Goal: Navigation & Orientation: Understand site structure

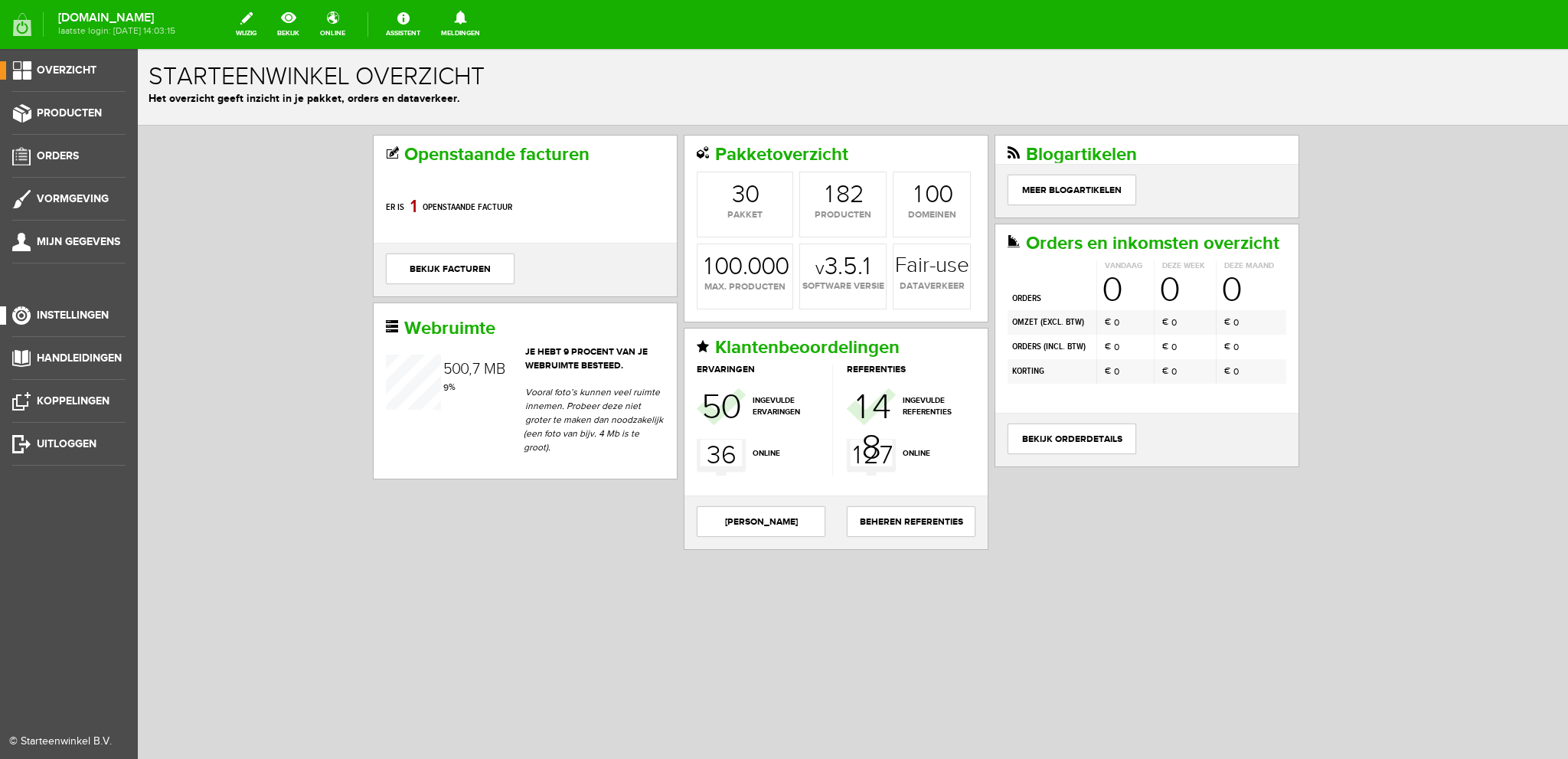
click at [70, 316] on span "Instellingen" at bounding box center [73, 315] width 72 height 13
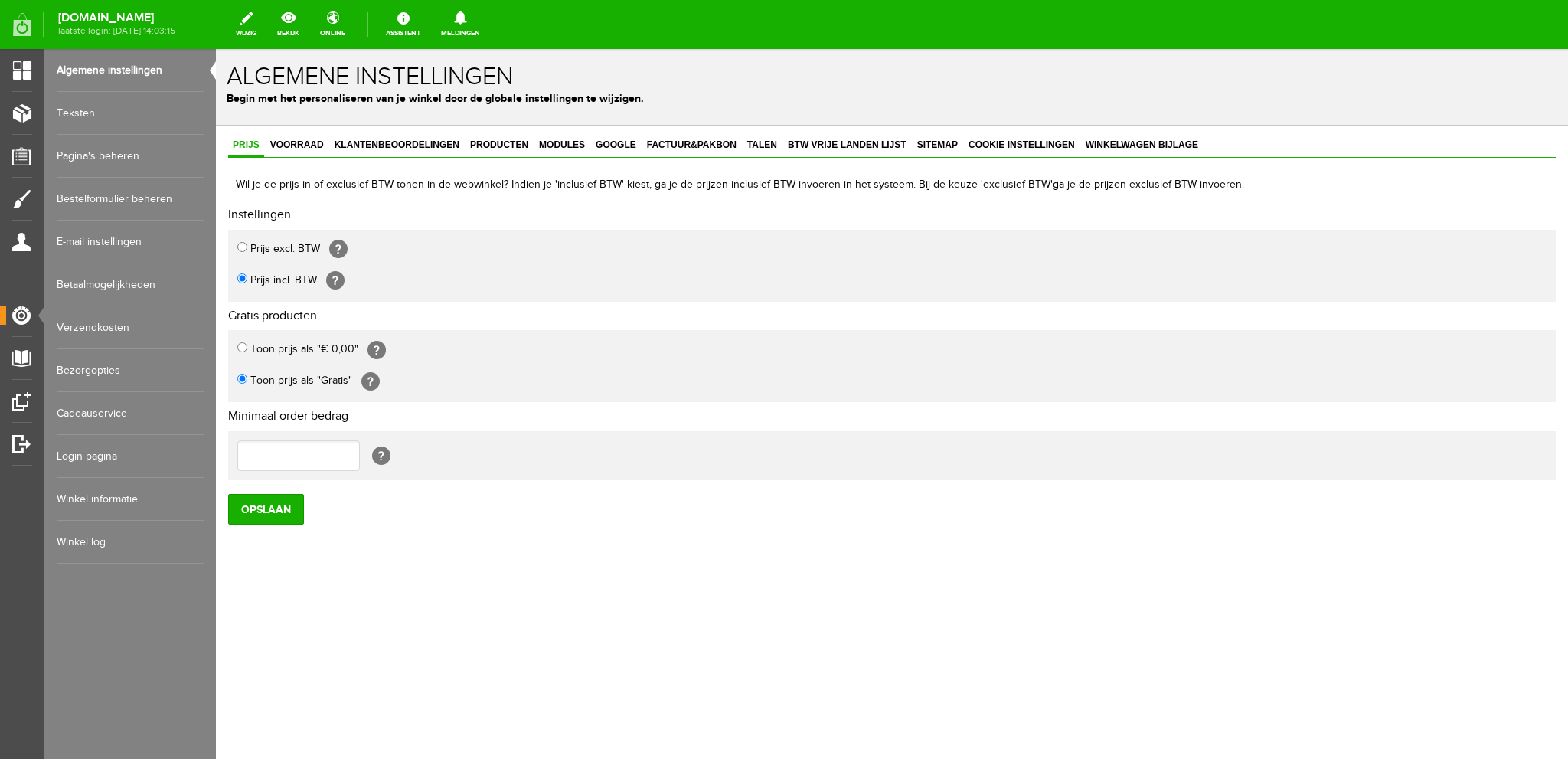
click at [85, 500] on link "Winkel informatie" at bounding box center [130, 499] width 147 height 43
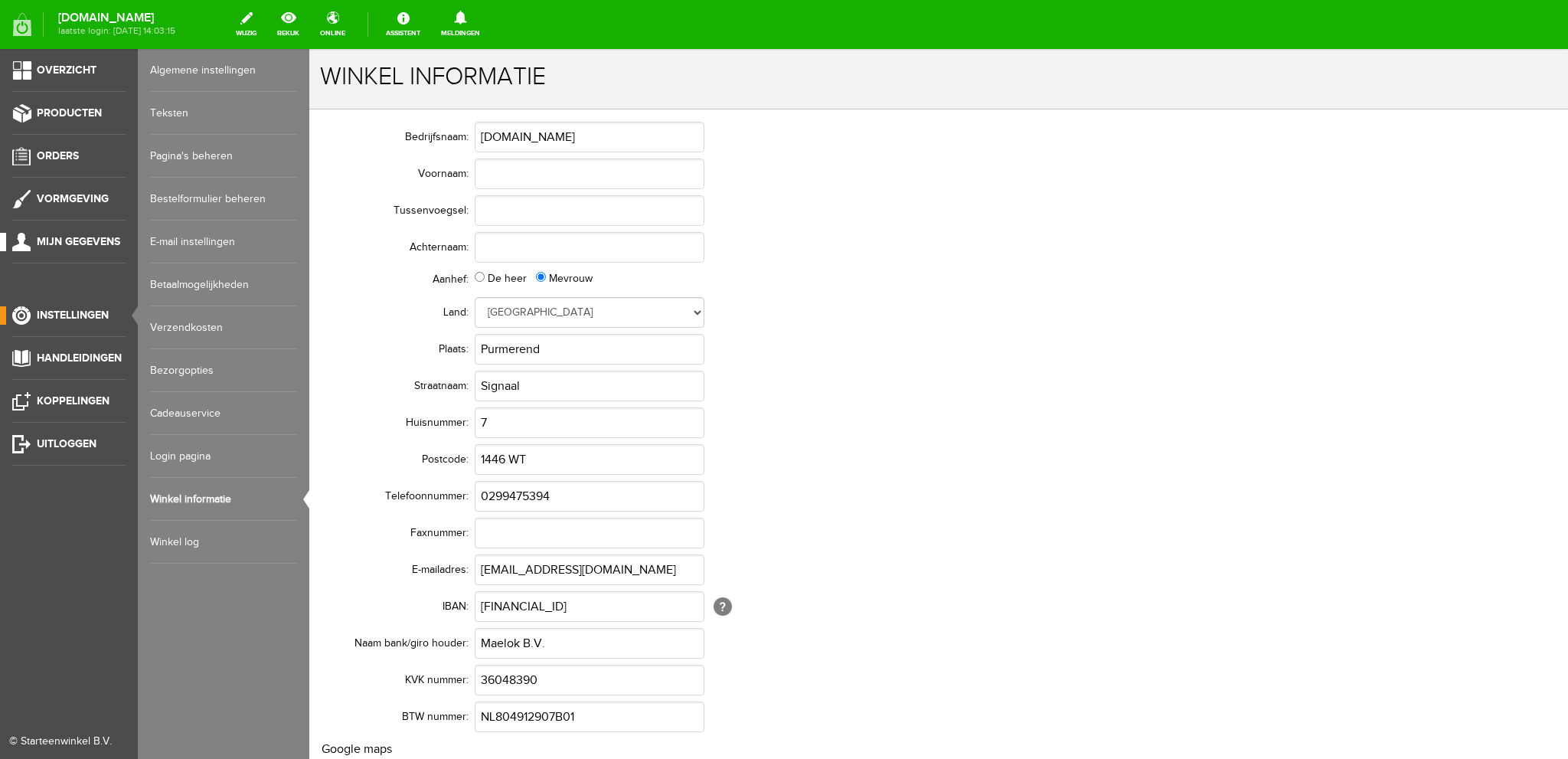
click at [91, 242] on span "Mijn gegevens" at bounding box center [78, 242] width 84 height 13
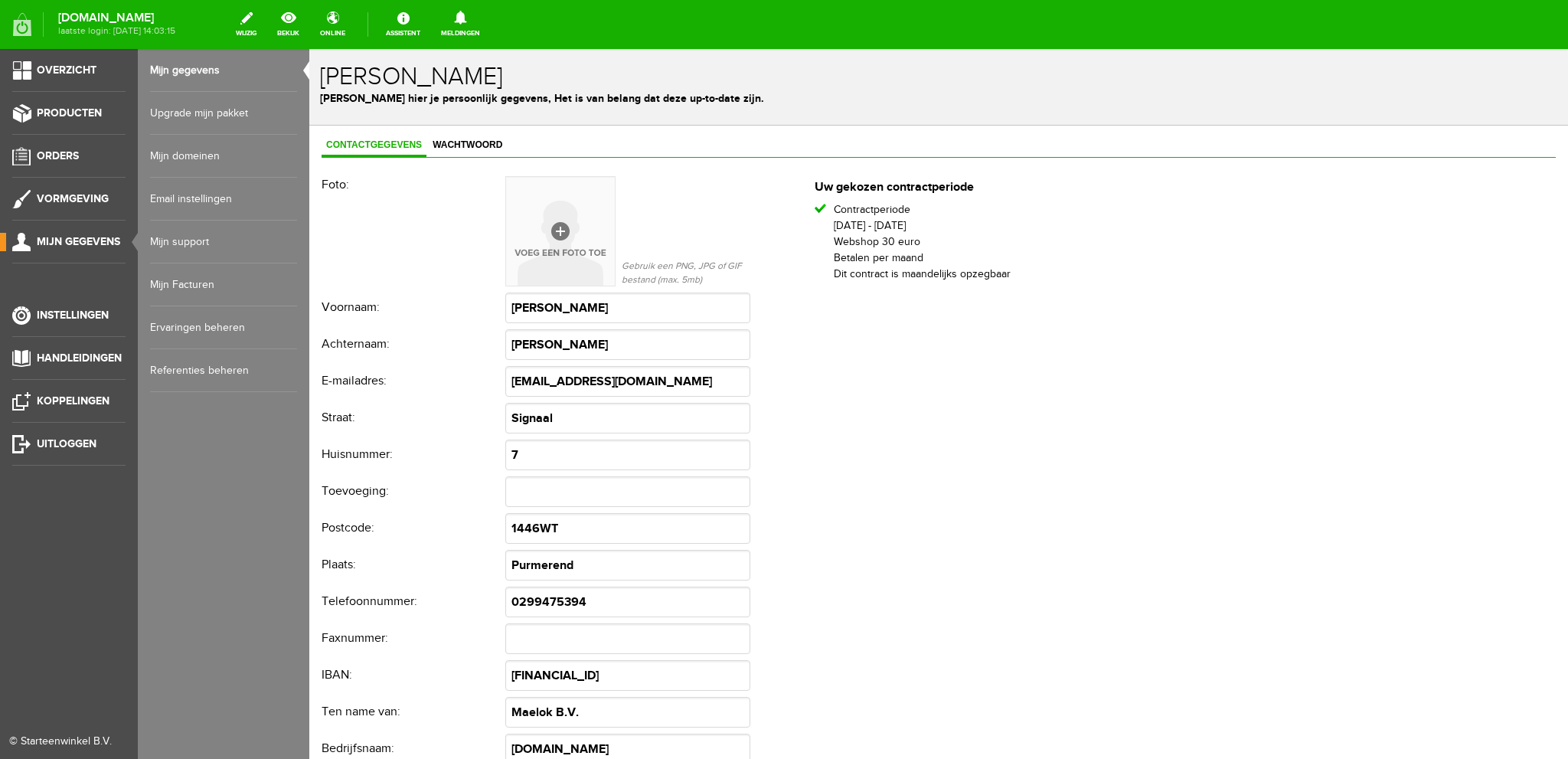
click at [193, 111] on link "Upgrade mijn pakket" at bounding box center [223, 113] width 147 height 43
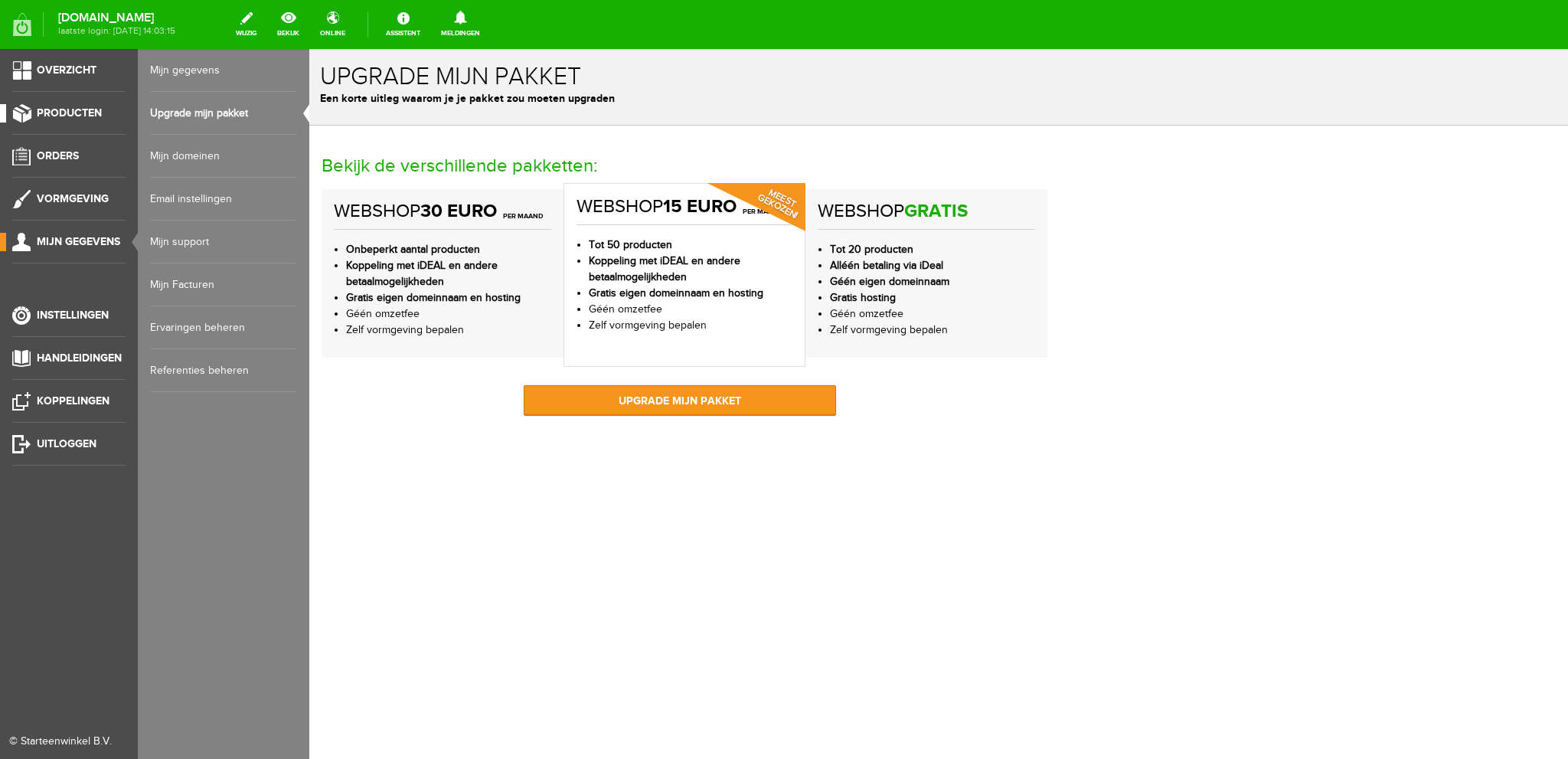
click at [74, 113] on span "Producten" at bounding box center [70, 113] width 65 height 13
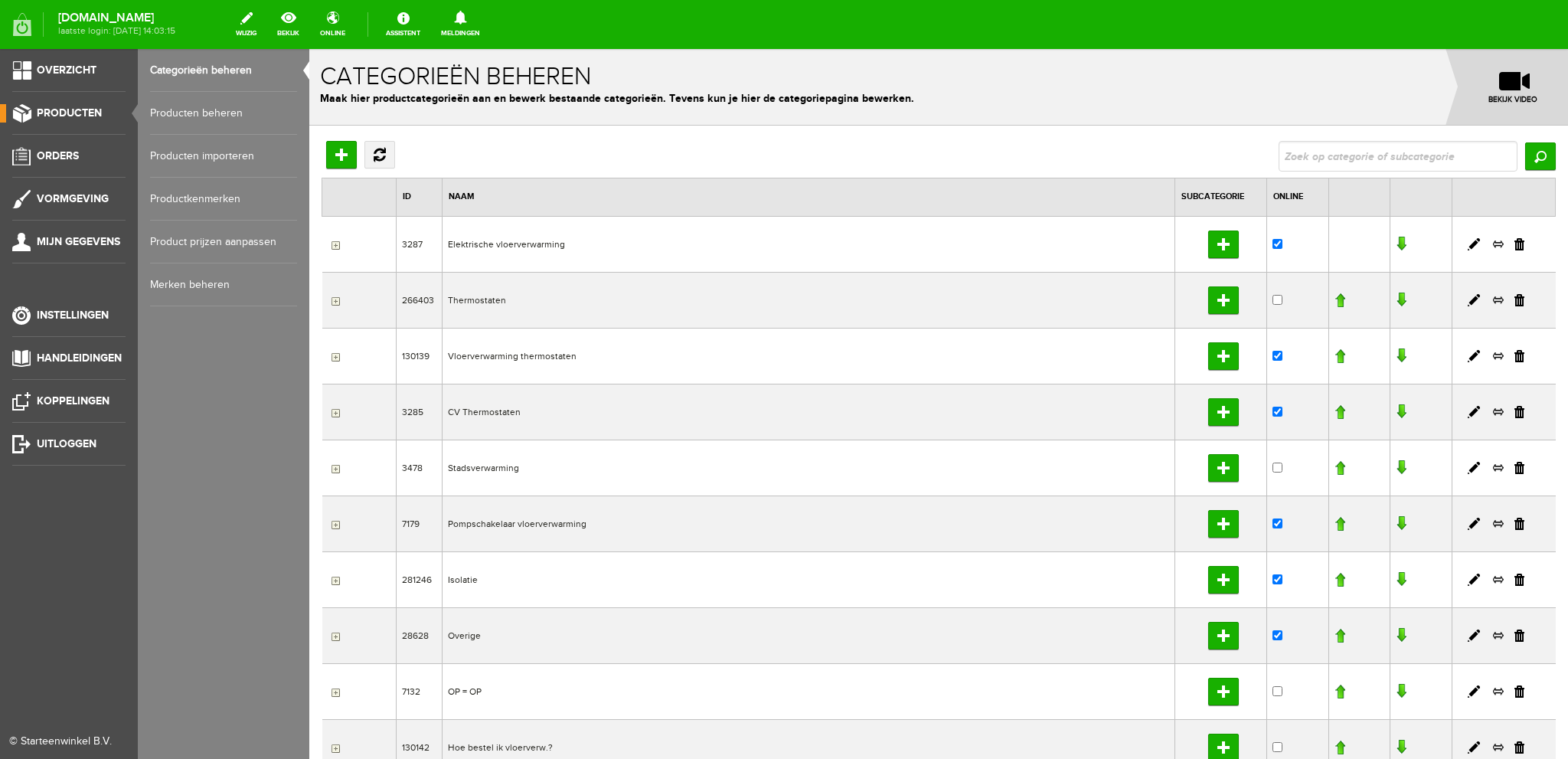
click at [212, 113] on link "Producten beheren" at bounding box center [223, 113] width 147 height 43
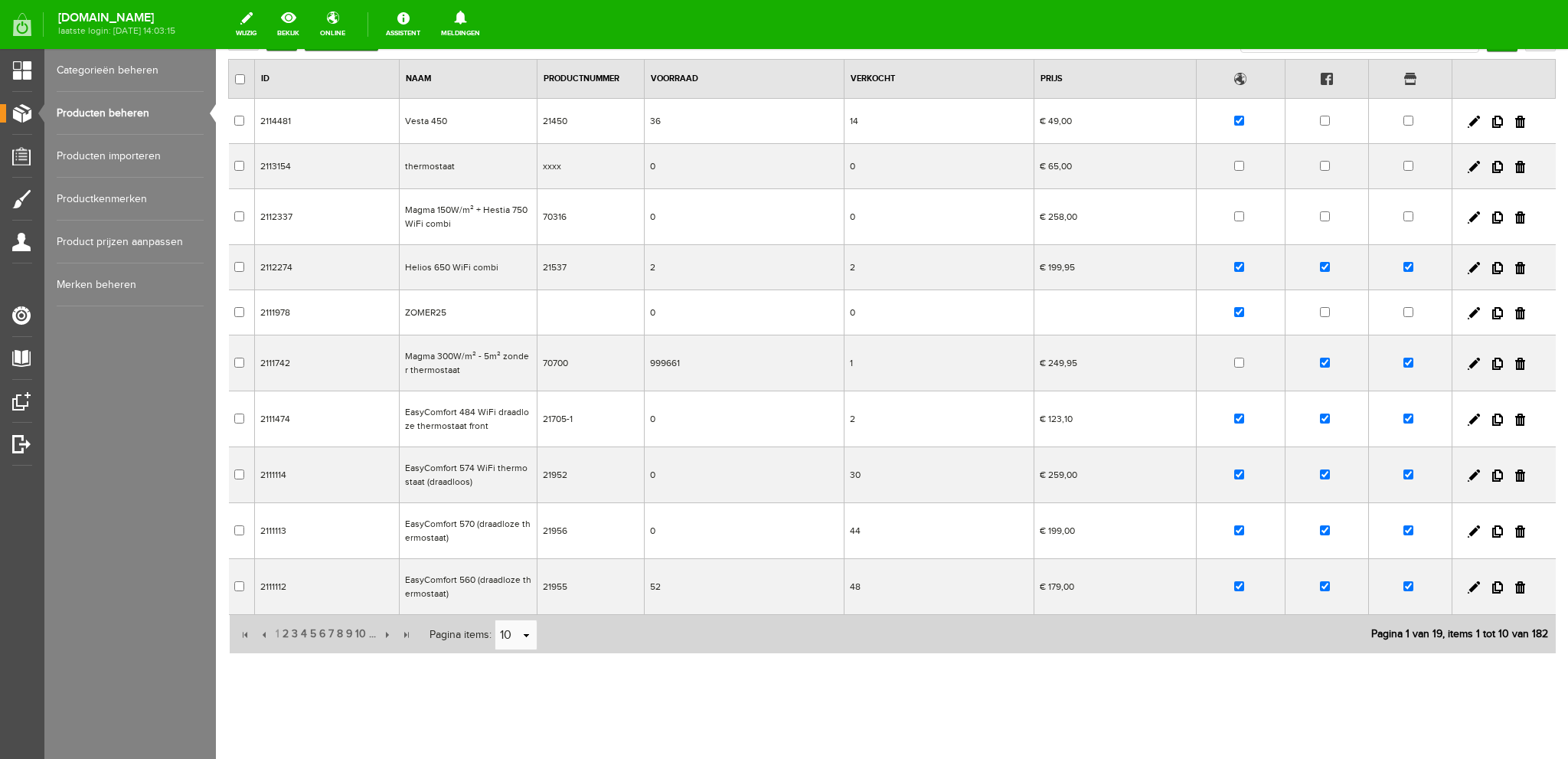
scroll to position [129, 0]
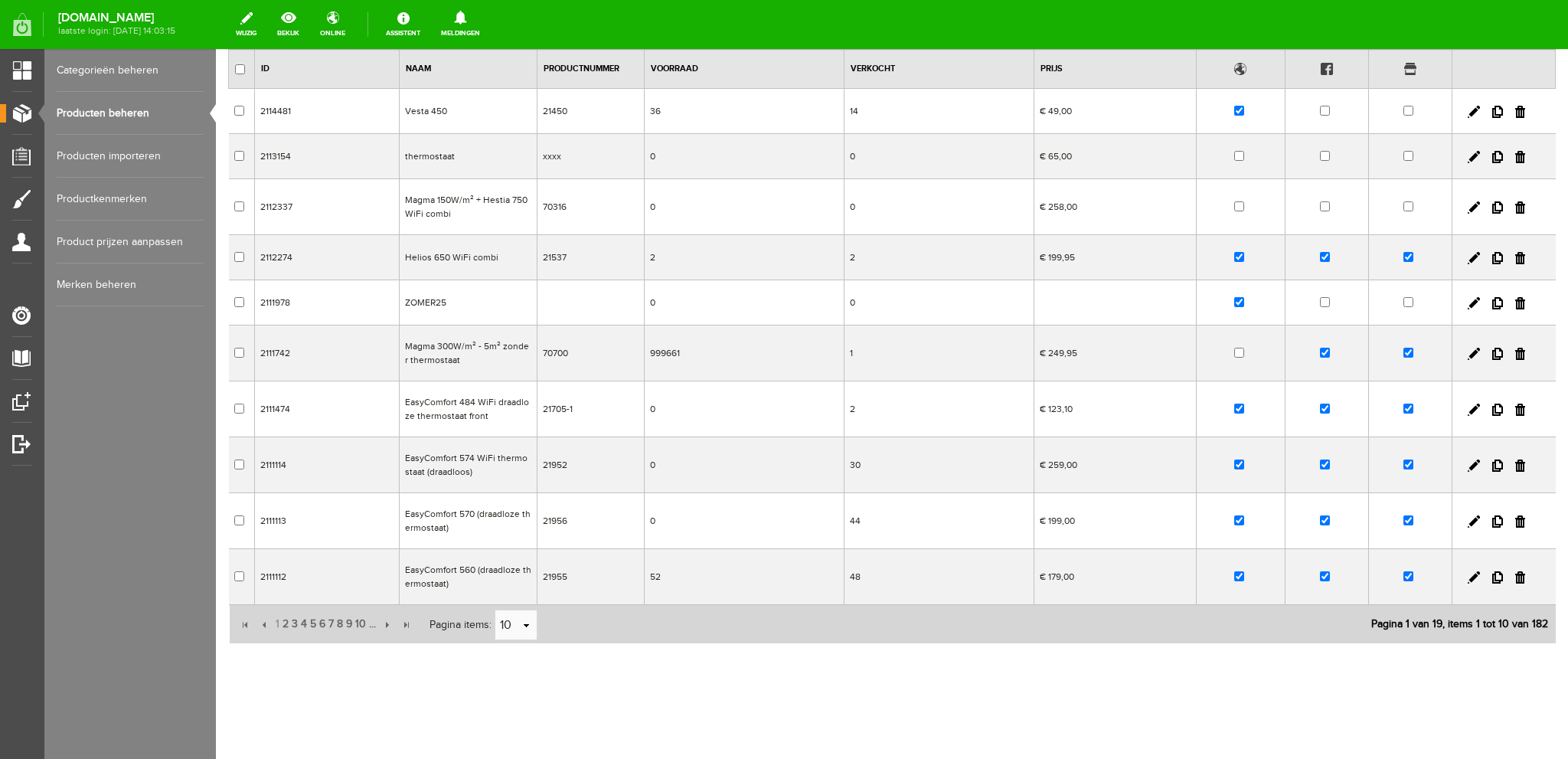
click at [85, 279] on link "Merken beheren" at bounding box center [130, 285] width 147 height 43
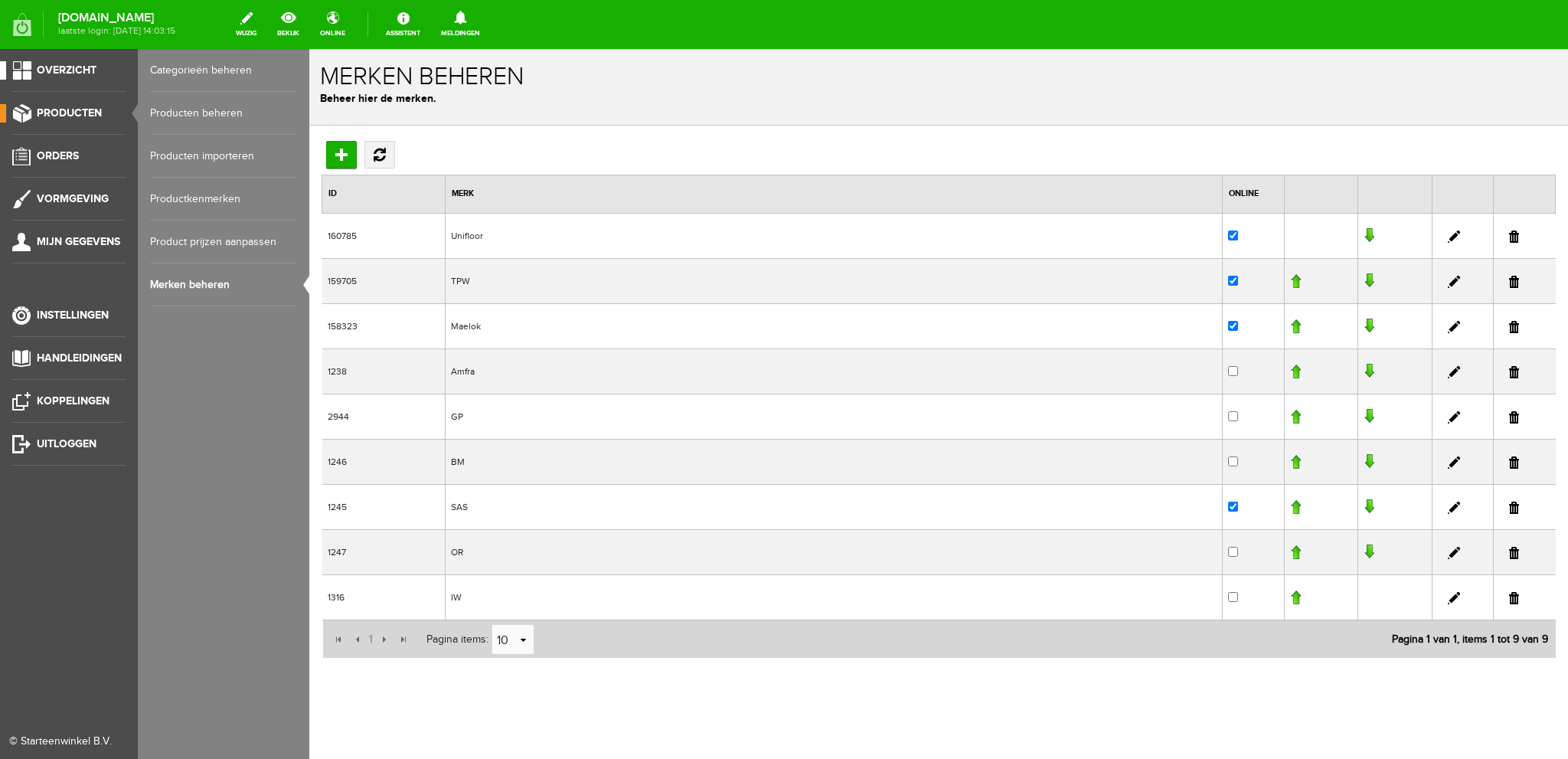
click at [16, 70] on link "Overzicht" at bounding box center [63, 70] width 125 height 19
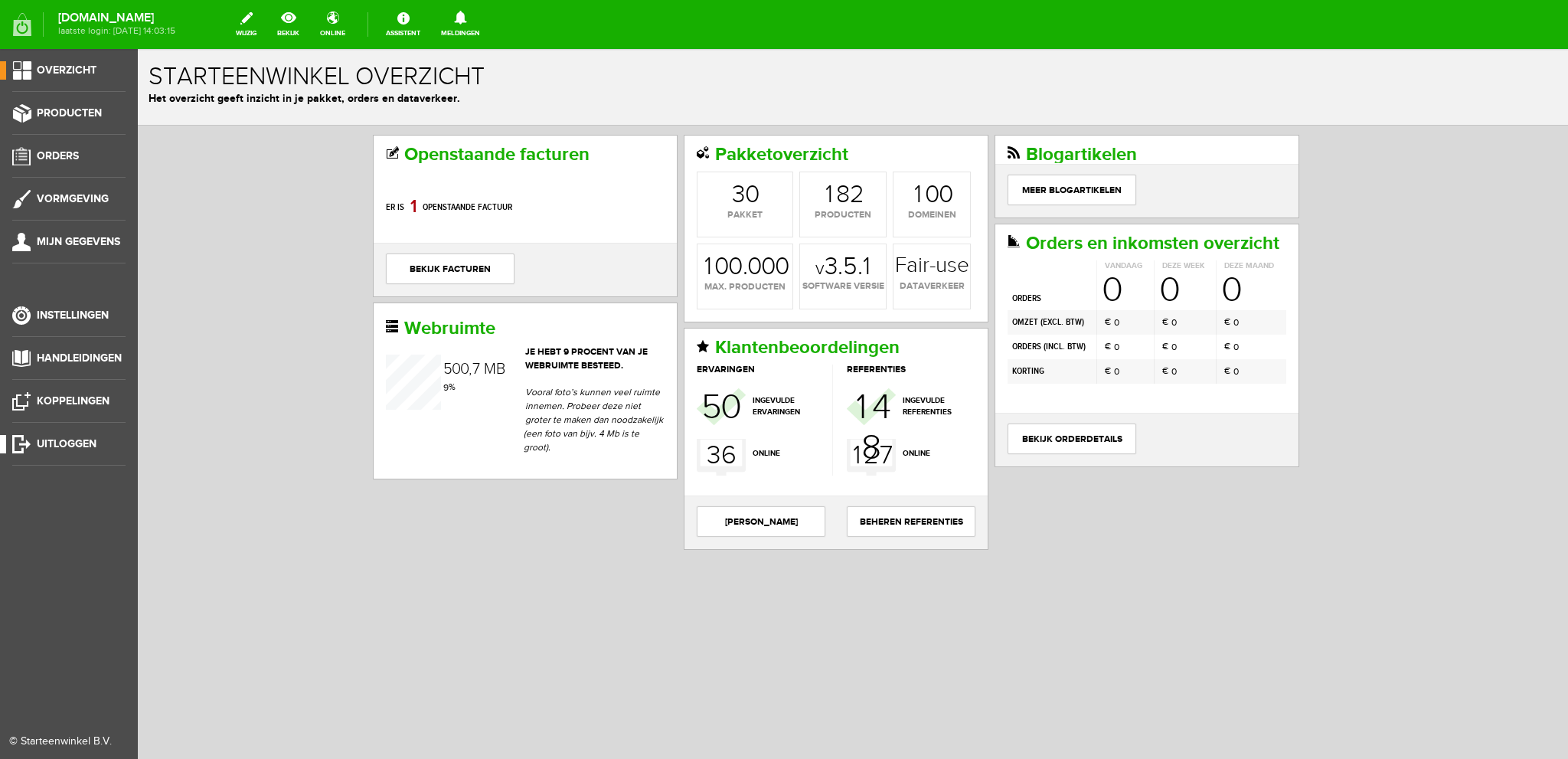
click at [67, 446] on span "Uitloggen" at bounding box center [67, 443] width 60 height 13
